Goal: Information Seeking & Learning: Learn about a topic

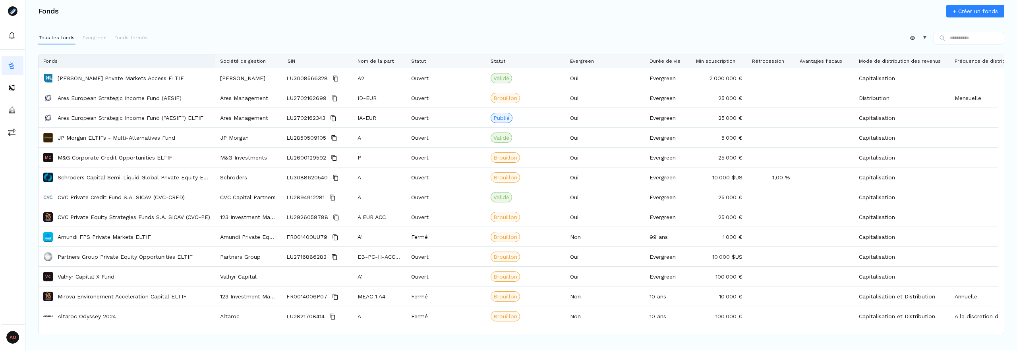
click at [66, 61] on div "Fonds" at bounding box center [126, 61] width 167 height 14
click at [79, 78] on span "Trier par ordre croissant" at bounding box center [95, 78] width 85 height 13
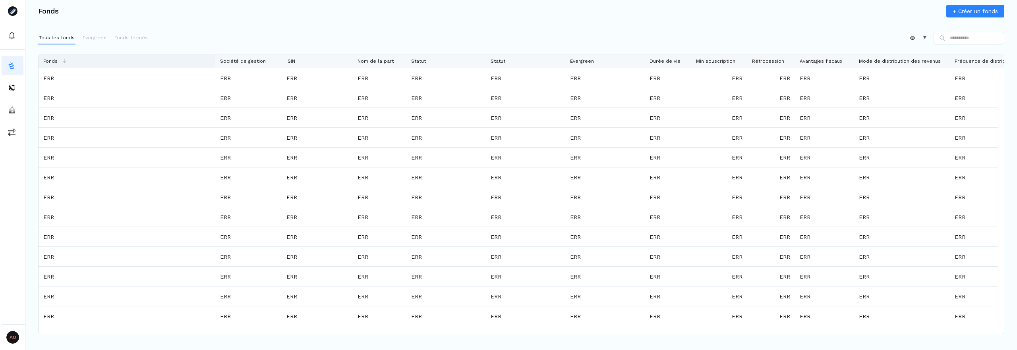
click at [85, 61] on div "Fonds" at bounding box center [126, 61] width 167 height 14
click at [85, 89] on span "Trier par ordre décroissant" at bounding box center [95, 91] width 85 height 13
click at [88, 60] on div "Fonds" at bounding box center [126, 61] width 167 height 14
click at [91, 78] on span "Trier par ordre croissant" at bounding box center [95, 78] width 85 height 13
click at [255, 45] on div "Appliquer Constructeur" at bounding box center [521, 40] width 966 height 16
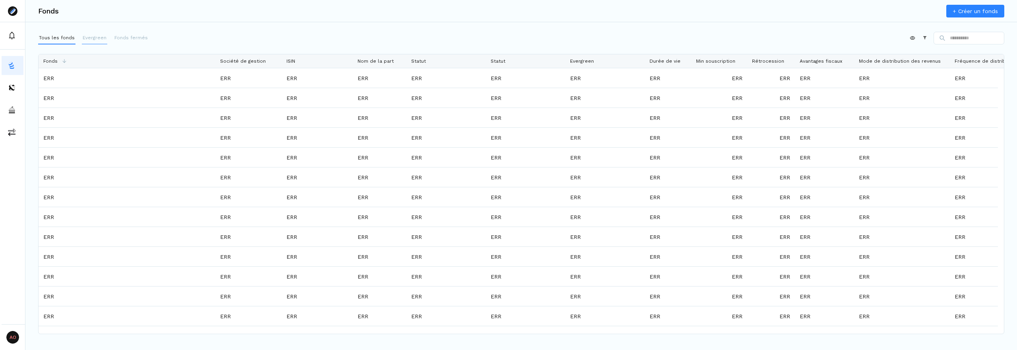
click at [96, 41] on button "Evergreen" at bounding box center [94, 38] width 25 height 13
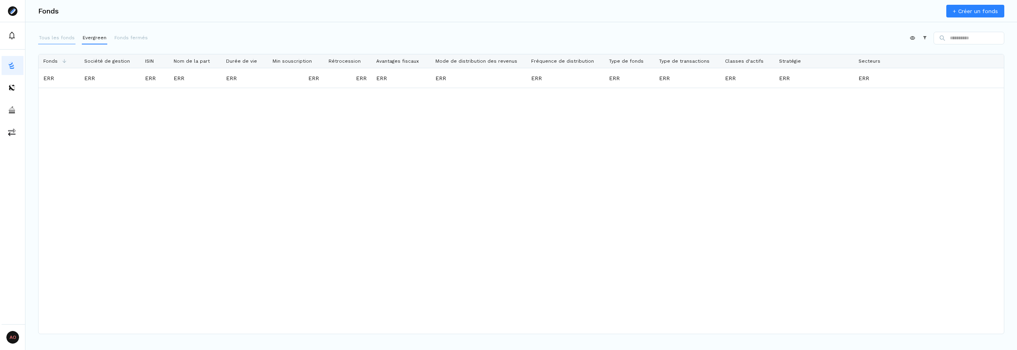
click at [52, 35] on p "Tous les fonds" at bounding box center [57, 37] width 36 height 7
